Goal: Find specific page/section: Find specific page/section

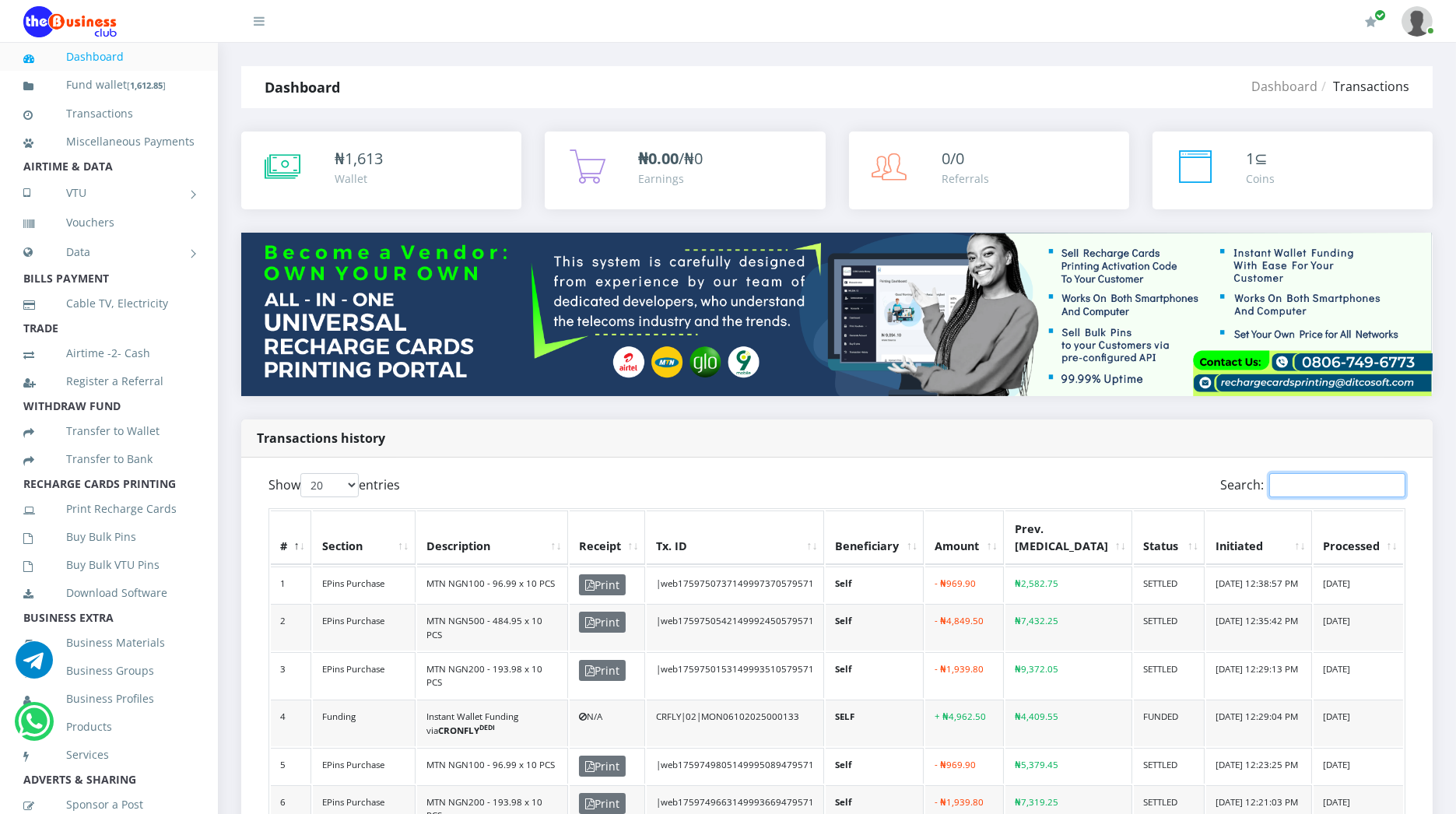
click at [1327, 484] on input "Search:" at bounding box center [1337, 485] width 136 height 24
paste input "bose1966_web1758793095149995903978571"
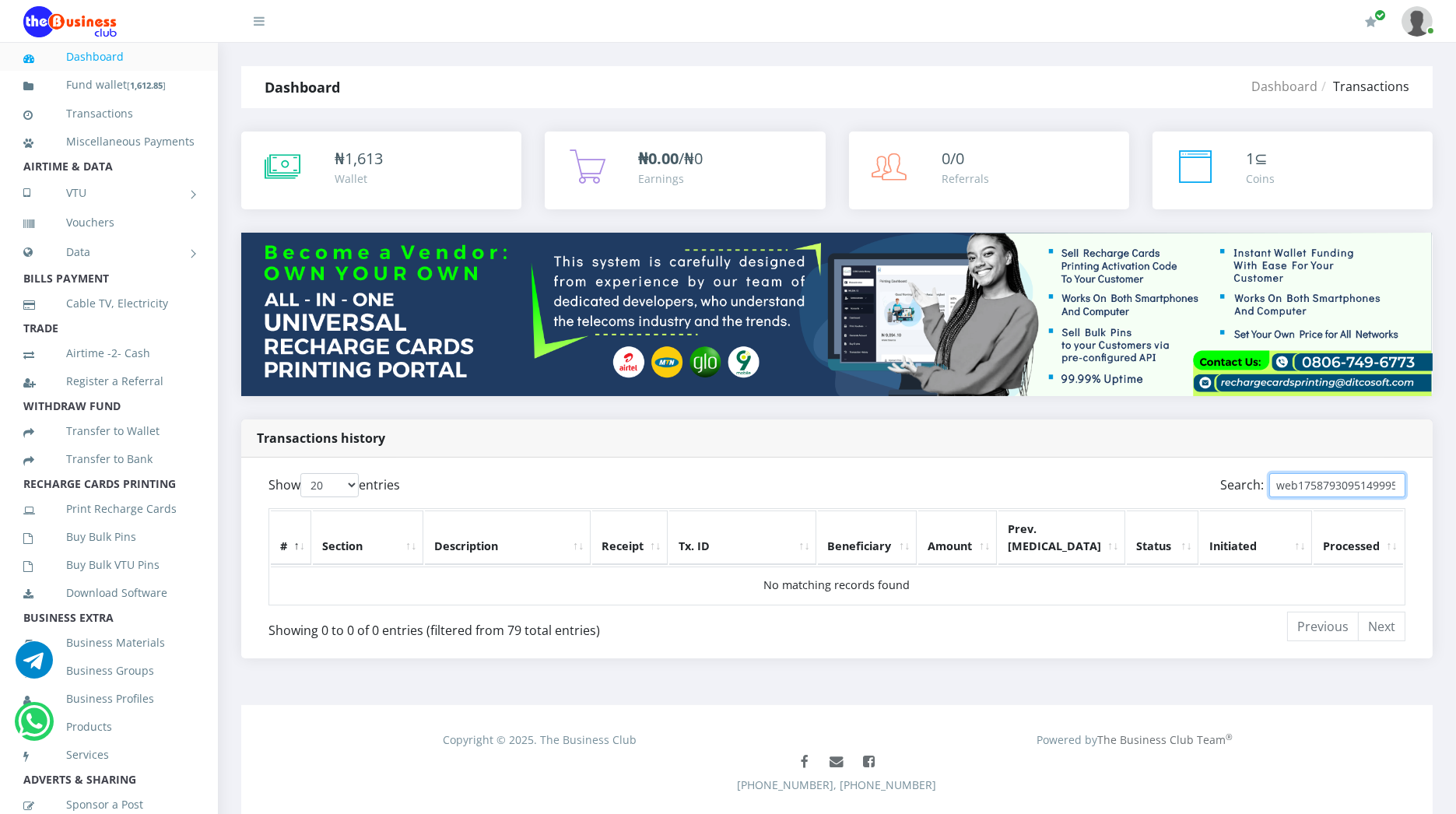
type input "web1758793095149995903978571"
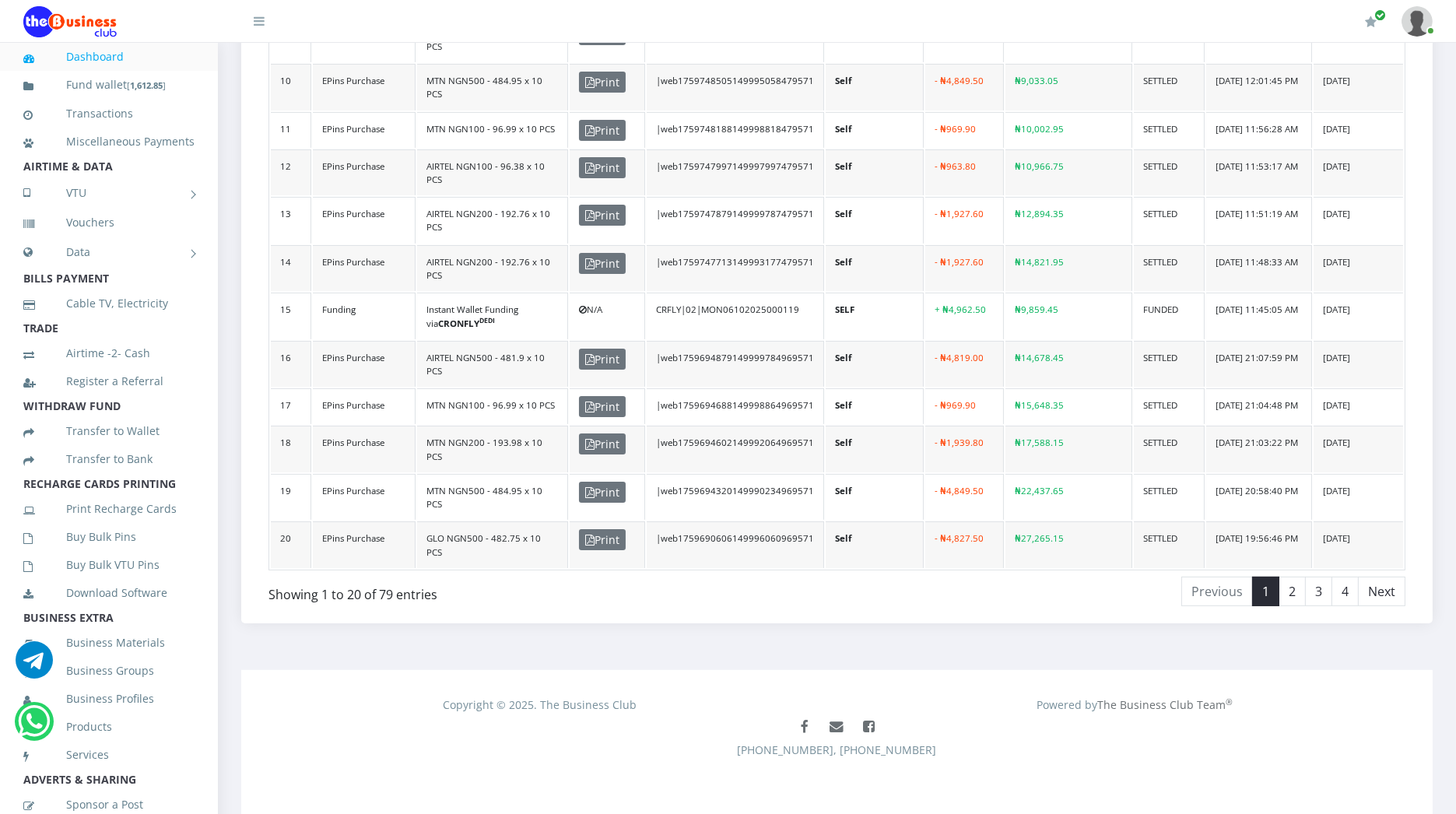
scroll to position [942, 0]
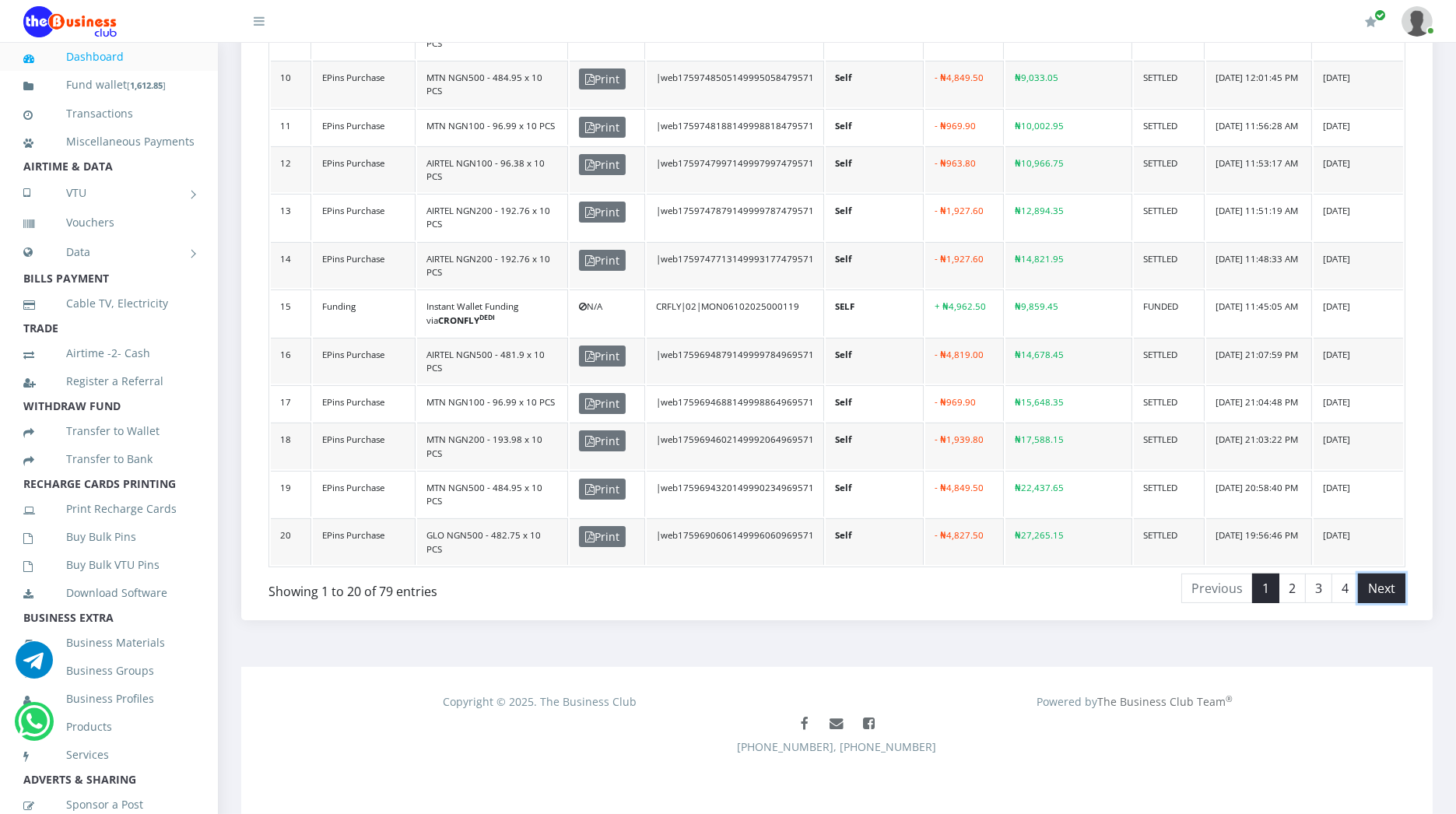
click at [1387, 579] on link "Next" at bounding box center [1381, 588] width 47 height 30
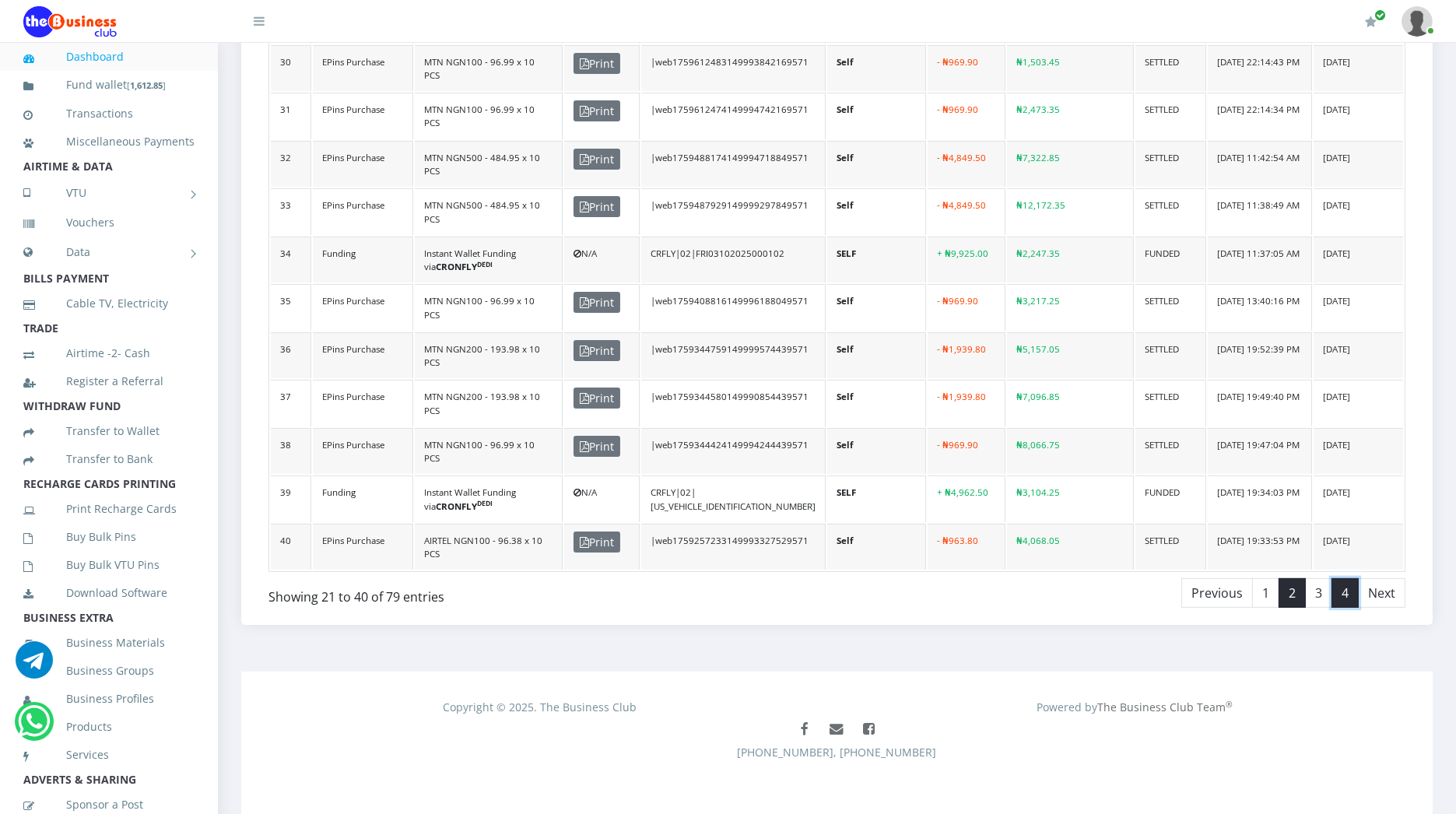
click at [1346, 587] on link "4" at bounding box center [1345, 593] width 27 height 30
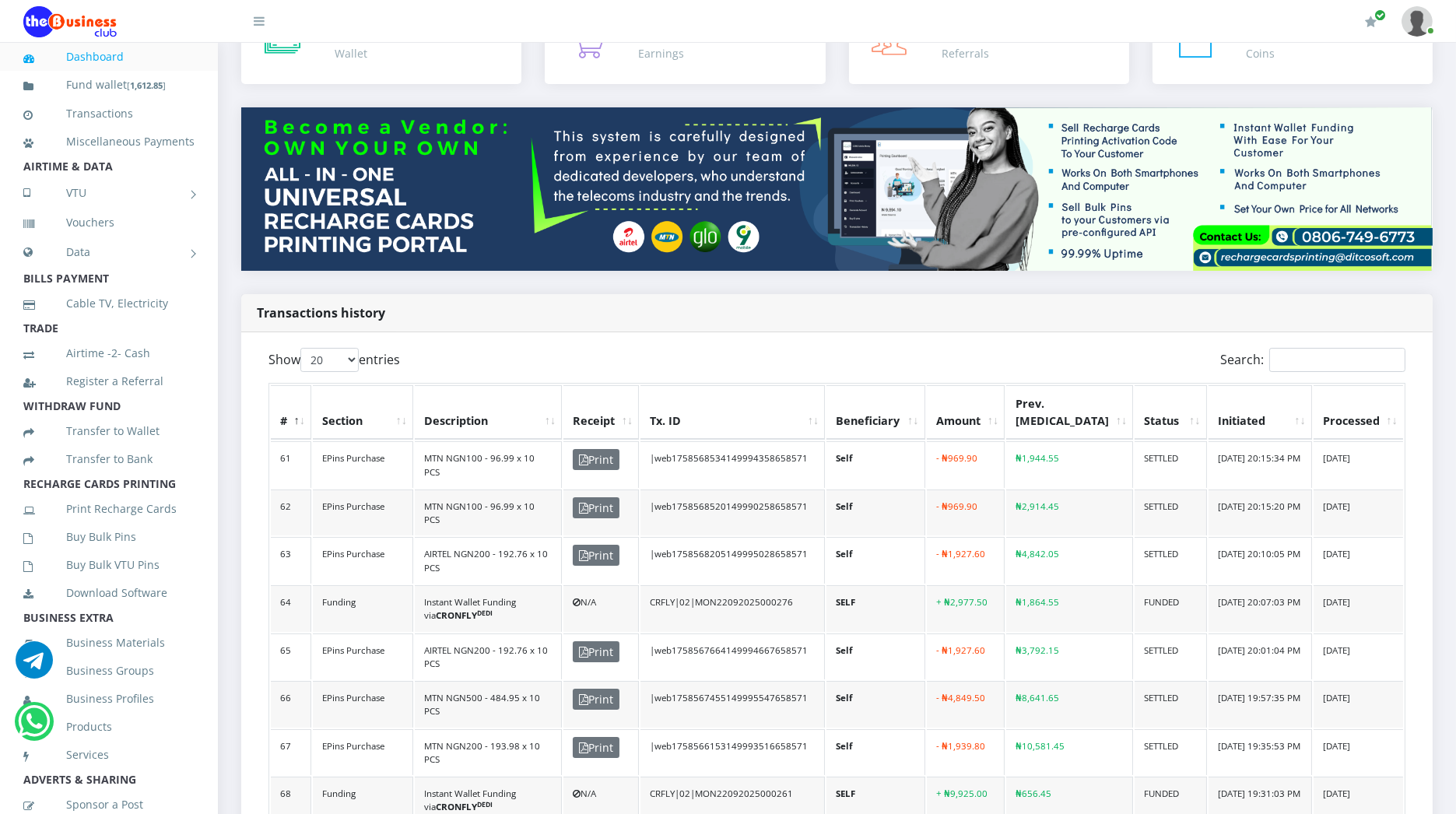
scroll to position [124, 0]
click at [1319, 359] on input "Search:" at bounding box center [1337, 360] width 136 height 24
paste input "web1758793095149995903978571';"
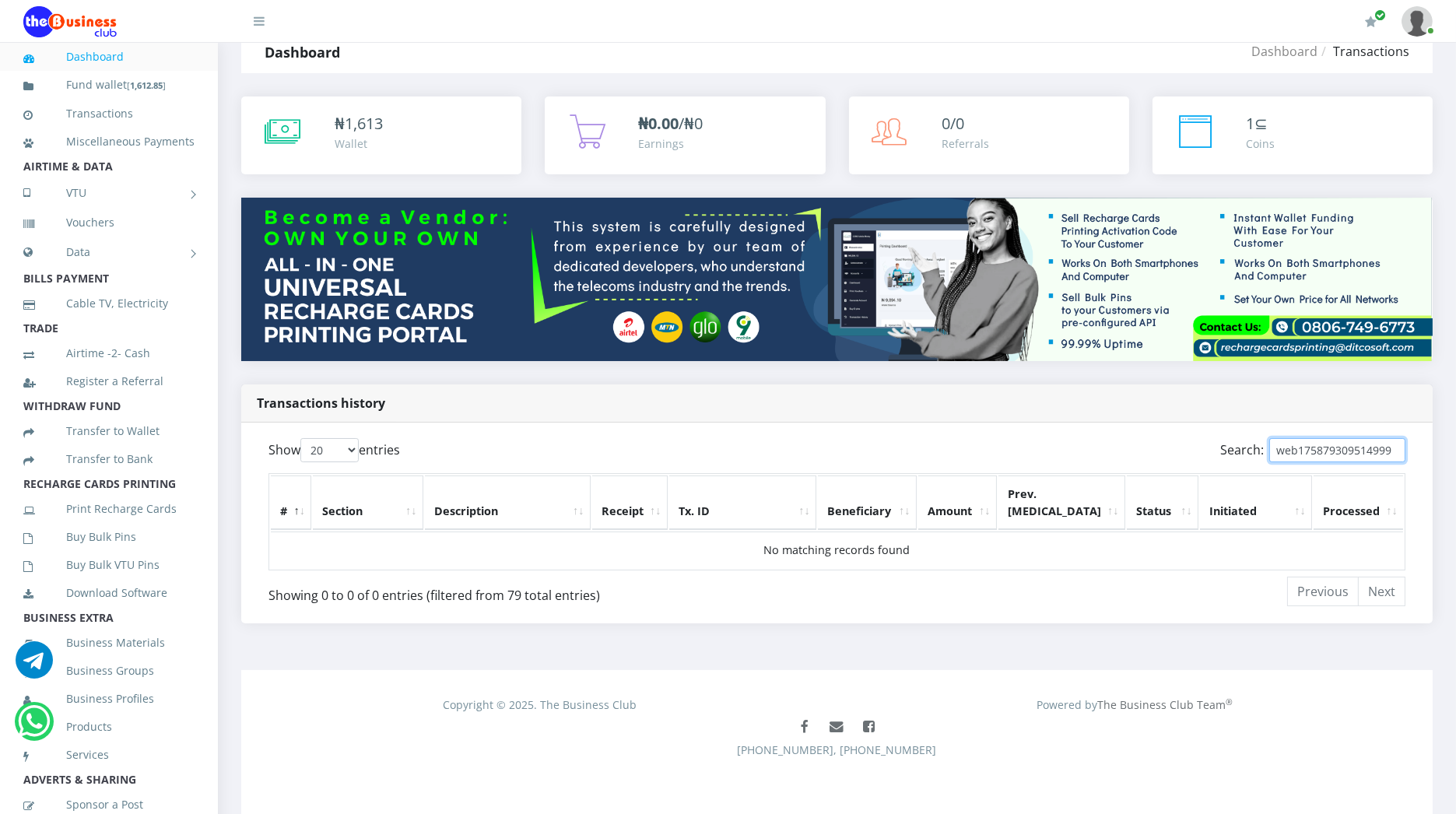
scroll to position [0, 0]
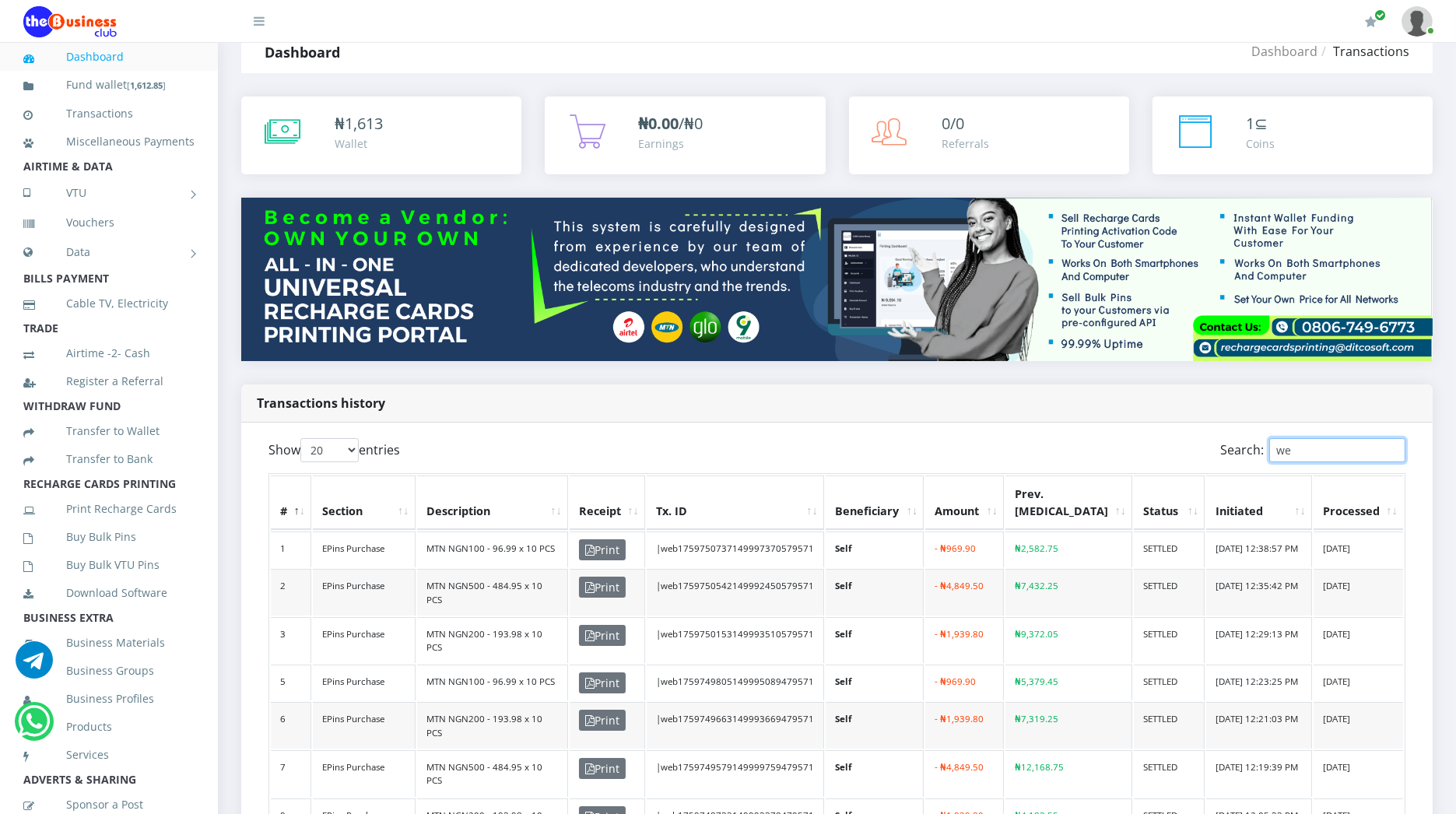
type input "w"
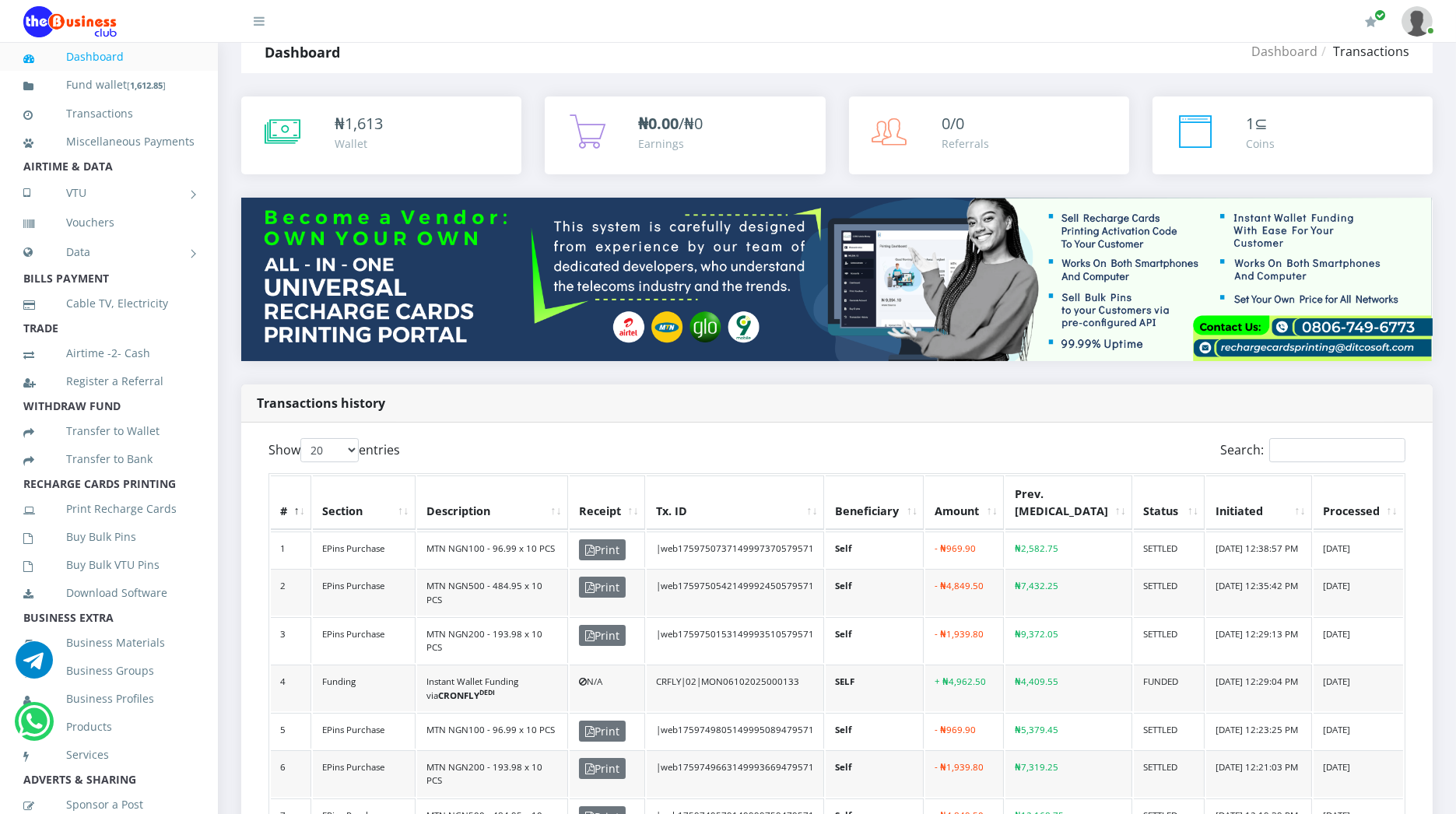
click at [259, 27] on icon at bounding box center [259, 21] width 11 height 12
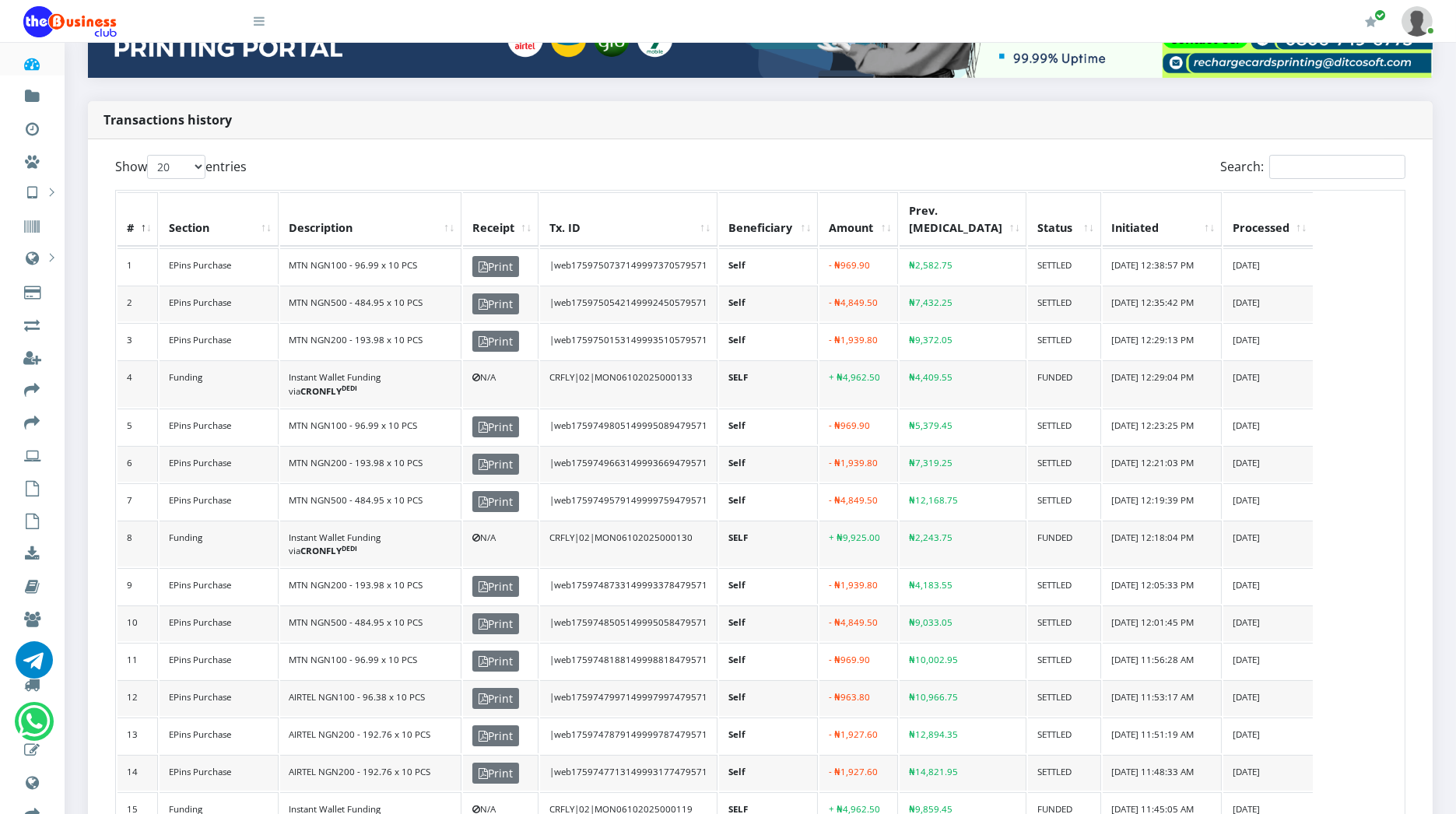
scroll to position [337, 0]
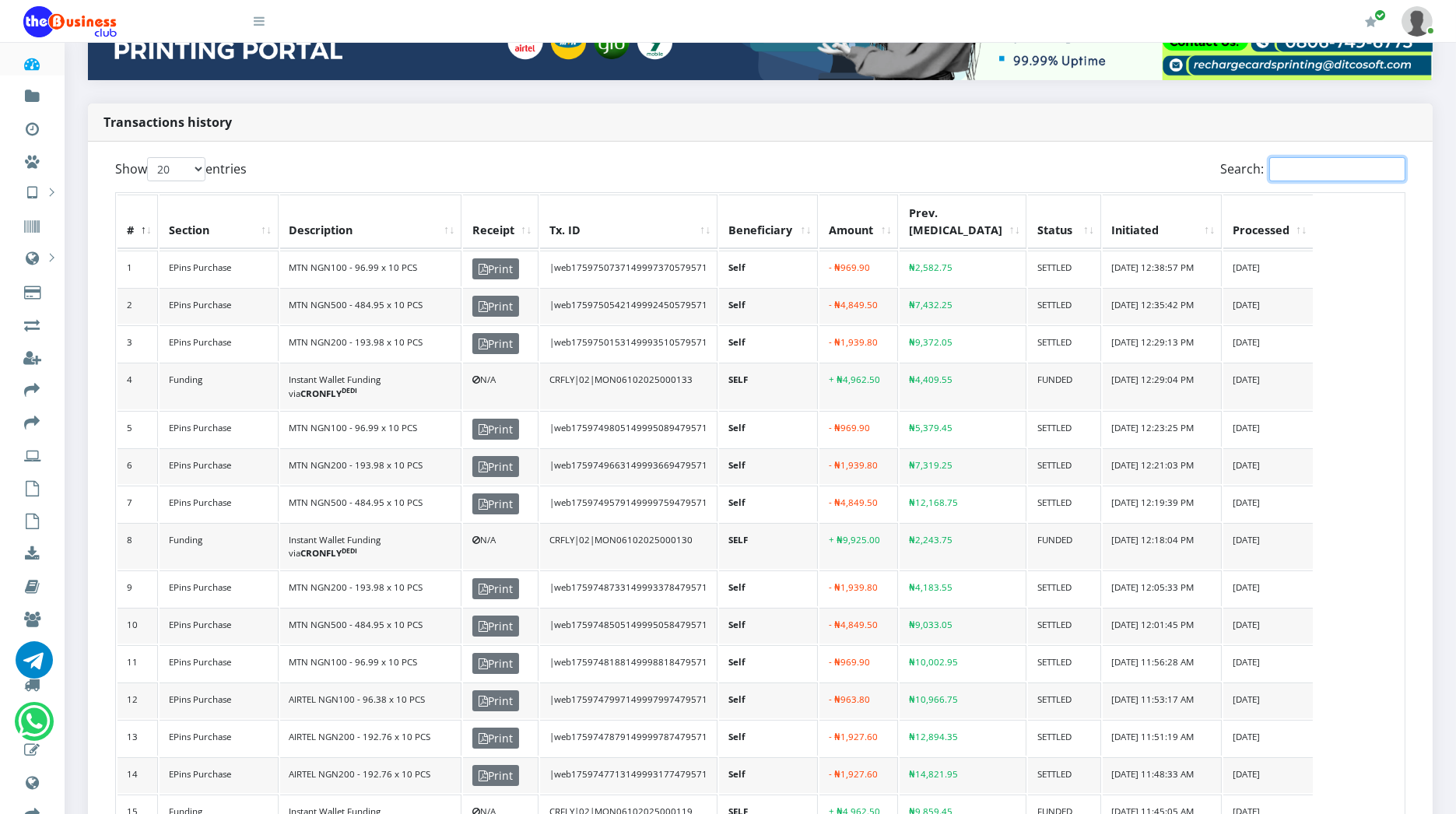
click at [1318, 166] on input "Search:" at bounding box center [1337, 168] width 136 height 24
click at [1318, 166] on input "25" at bounding box center [1337, 168] width 136 height 24
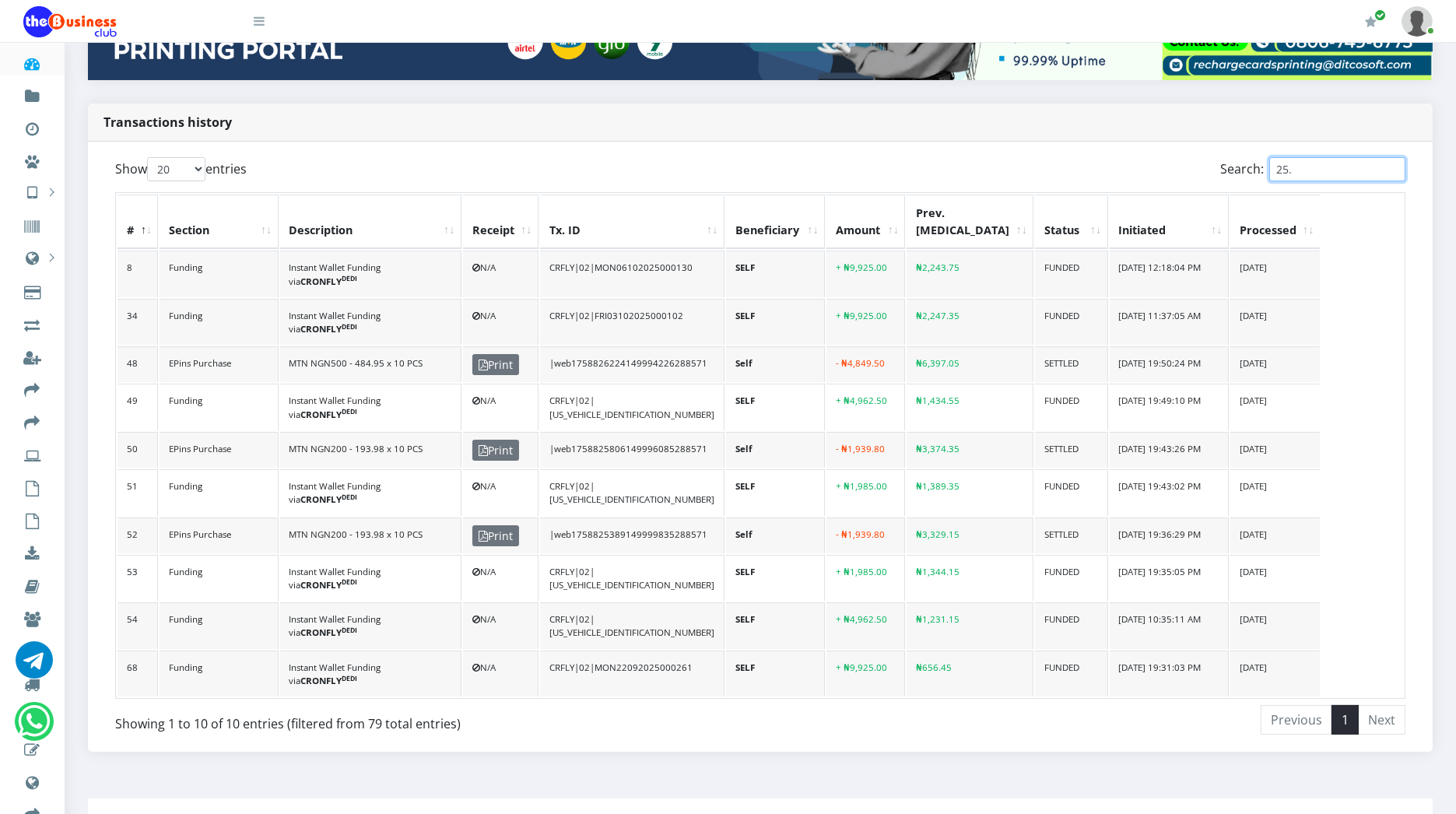
type input "25."
